Goal: Task Accomplishment & Management: Manage account settings

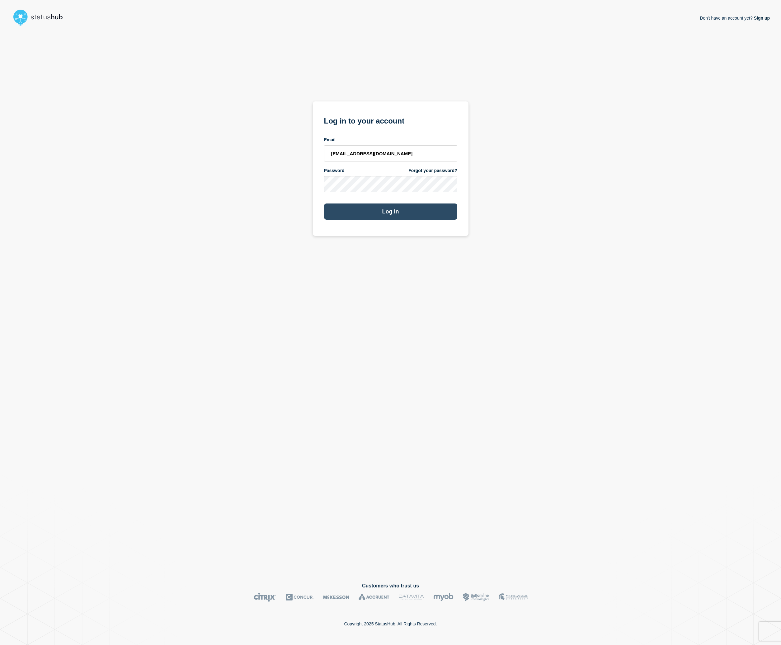
click at [423, 214] on button "Log in" at bounding box center [390, 211] width 133 height 16
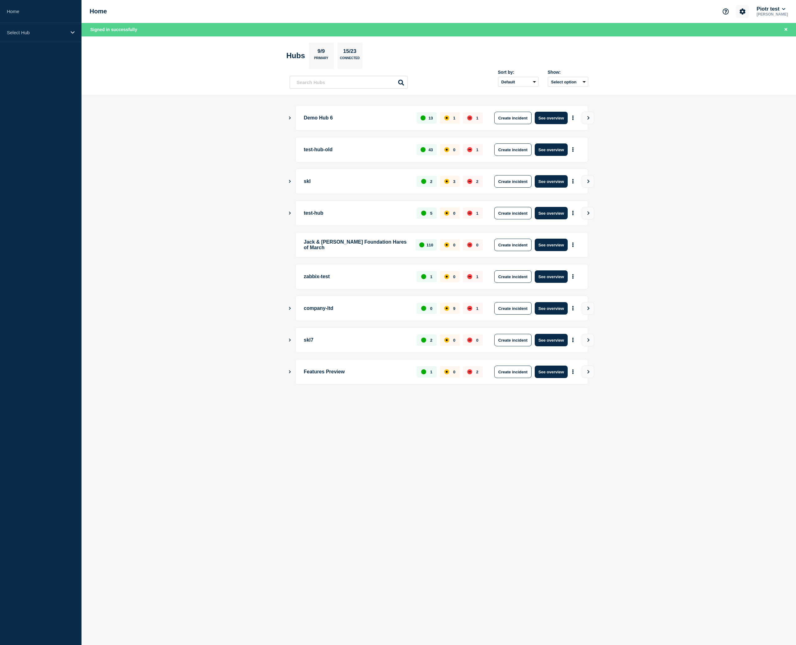
click at [744, 12] on icon "Account settings" at bounding box center [743, 11] width 6 height 6
click at [745, 36] on link "Team Members" at bounding box center [744, 36] width 32 height 5
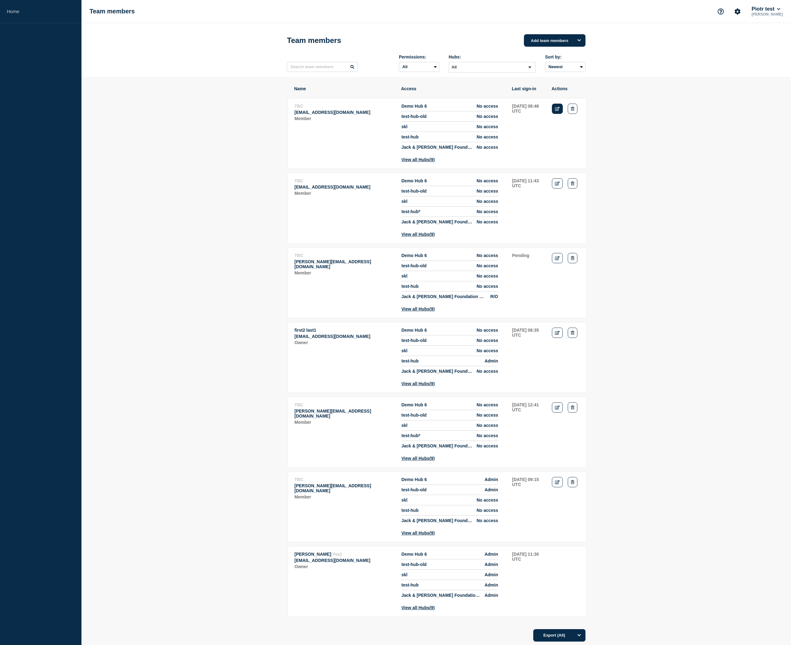
click at [559, 111] on icon "Edit" at bounding box center [557, 109] width 5 height 4
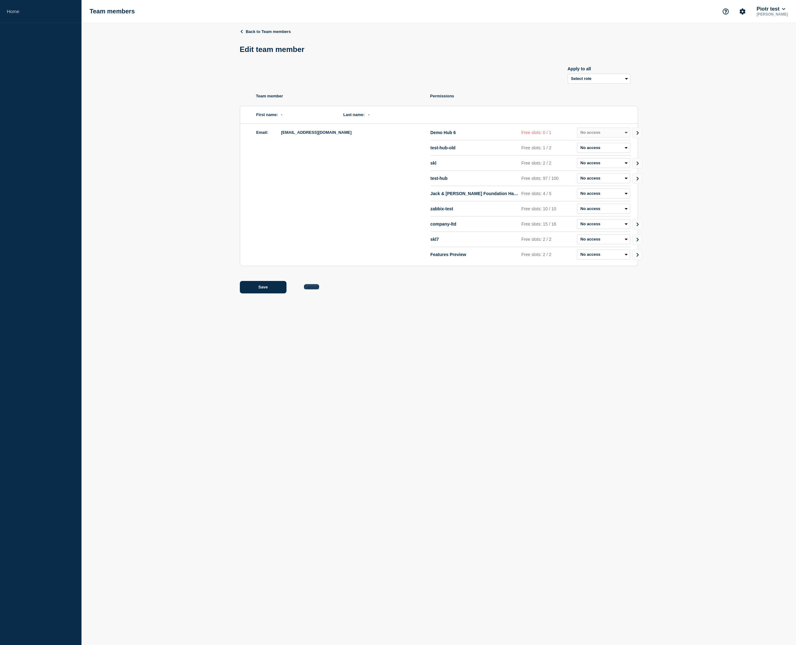
click at [316, 289] on button "Cancel" at bounding box center [311, 286] width 15 height 5
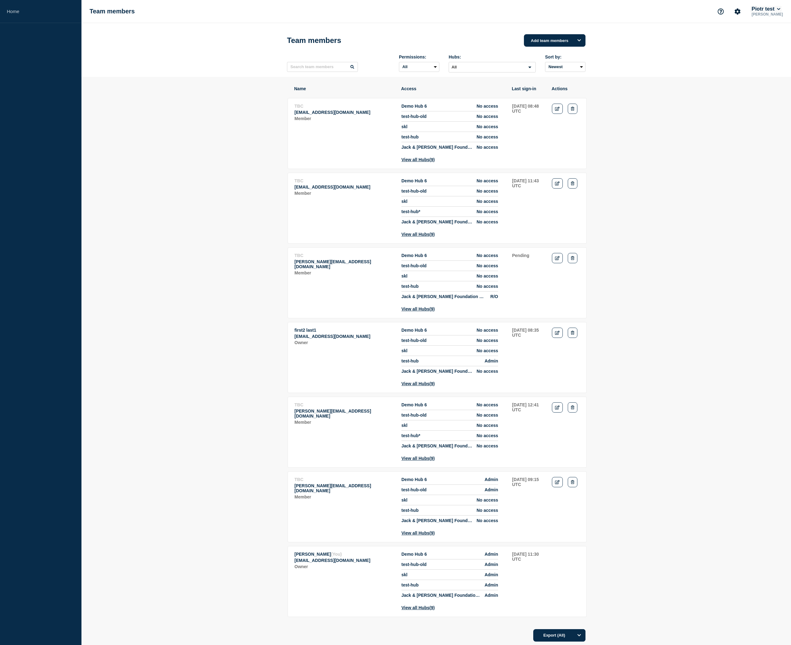
click at [778, 7] on button "Piotr test" at bounding box center [766, 9] width 31 height 6
click at [731, 240] on link "User settings" at bounding box center [732, 236] width 27 height 5
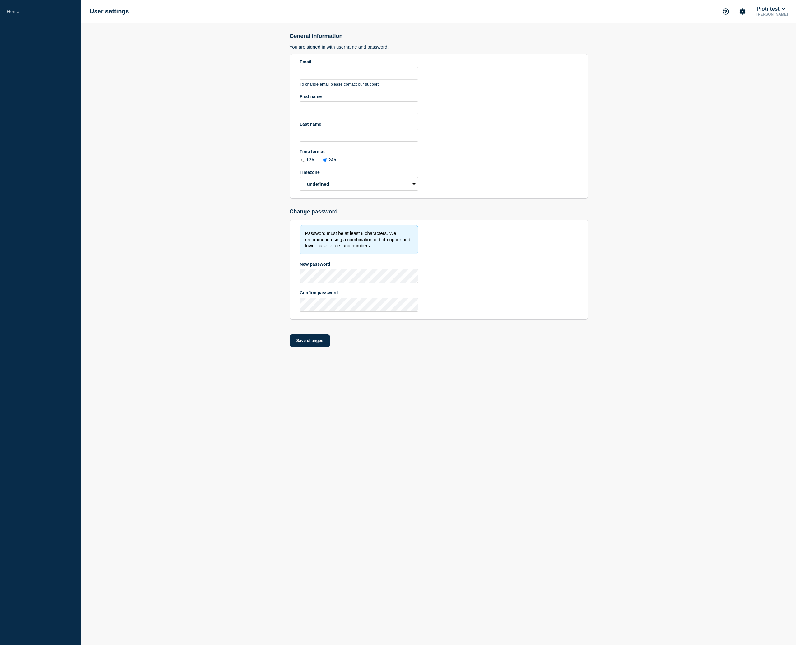
type input "[EMAIL_ADDRESS][DOMAIN_NAME]"
type input "[PERSON_NAME]"
radio input "true"
select select "local"
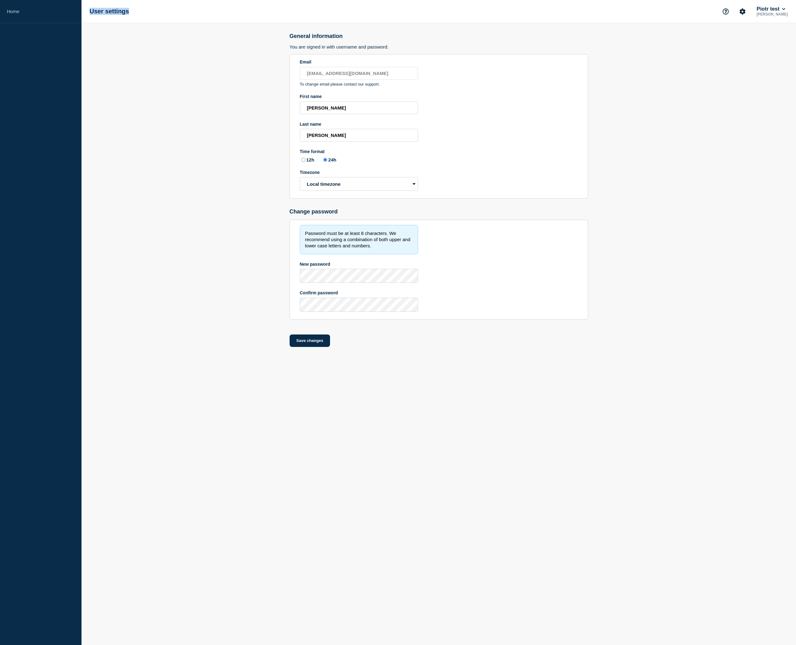
drag, startPoint x: 135, startPoint y: 16, endPoint x: 90, endPoint y: 14, distance: 45.5
click at [90, 14] on div "User settings [PERSON_NAME] test [PERSON_NAME]" at bounding box center [439, 11] width 715 height 23
copy h1 "User settings"
click at [198, 77] on main "General information You are signed in with username and password. Email [EMAIL_…" at bounding box center [439, 192] width 715 height 339
